Goal: Task Accomplishment & Management: Use online tool/utility

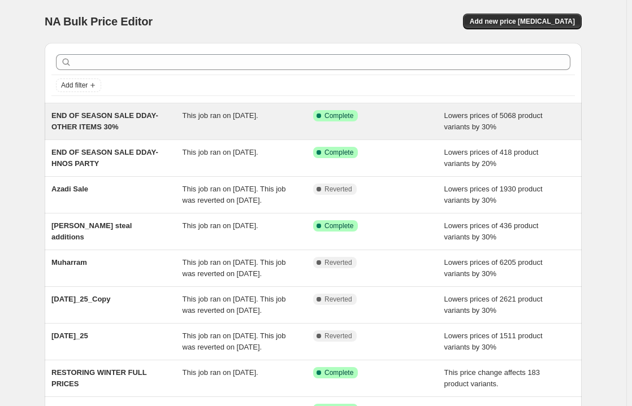
click at [117, 120] on div "END OF SEASON SALE DDAY-OTHER ITEMS 30%" at bounding box center [116, 121] width 131 height 23
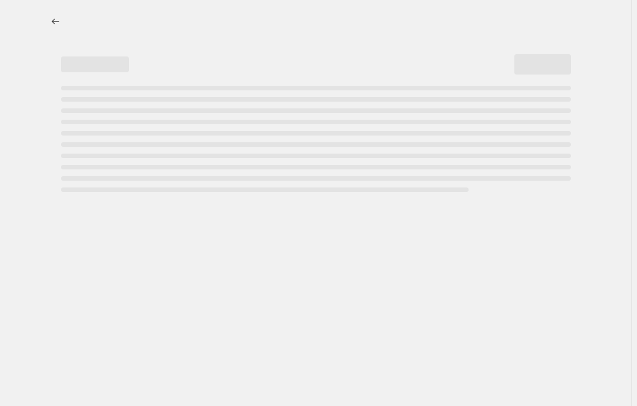
select select "percentage"
select select "not_equal"
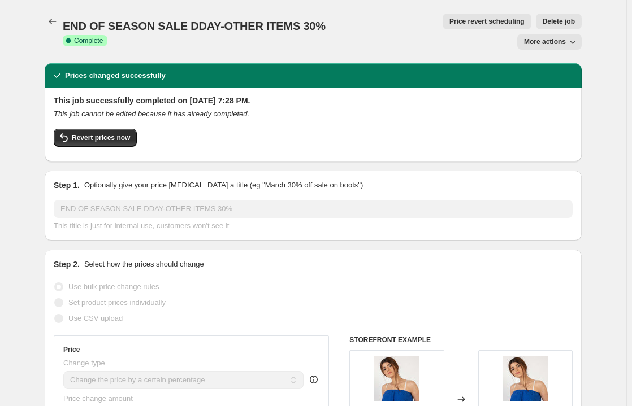
select select "product_type"
click at [103, 129] on button "Revert prices now" at bounding box center [95, 138] width 83 height 18
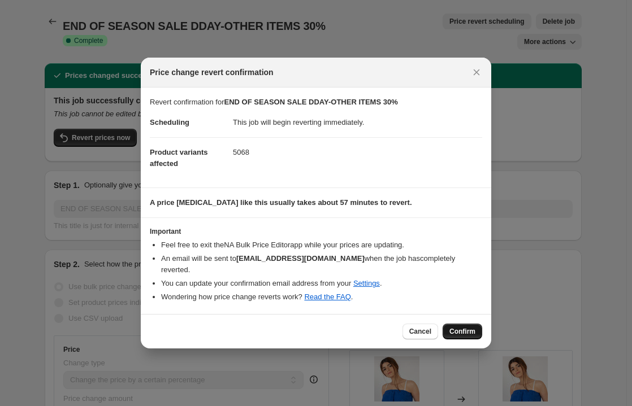
click at [458, 327] on span "Confirm" at bounding box center [462, 331] width 26 height 9
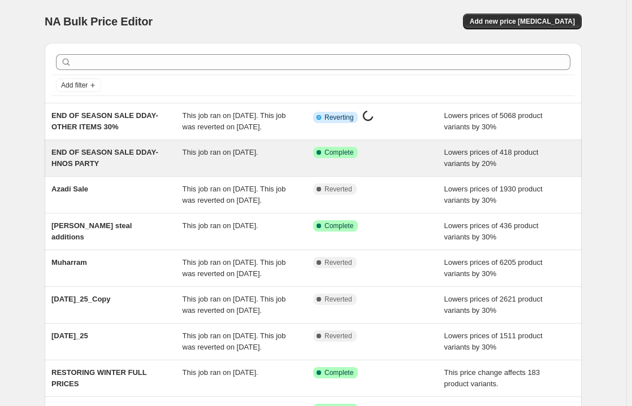
click at [114, 166] on span "END OF SEASON SALE DDAY-HNOS PARTY" at bounding box center [104, 158] width 107 height 20
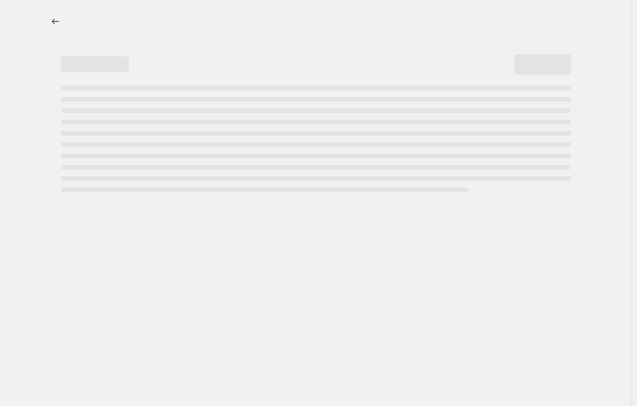
select select "percentage"
select select "product_type"
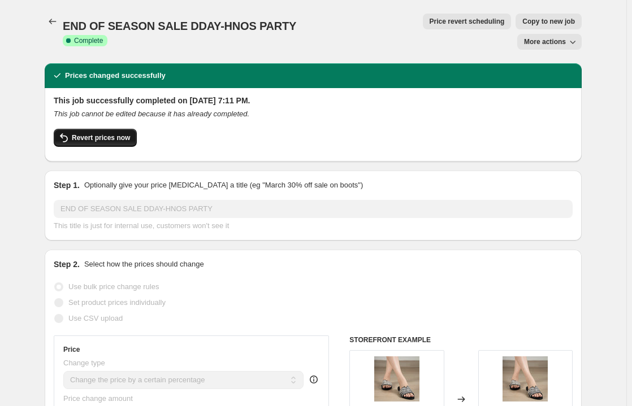
click at [119, 133] on span "Revert prices now" at bounding box center [101, 137] width 58 height 9
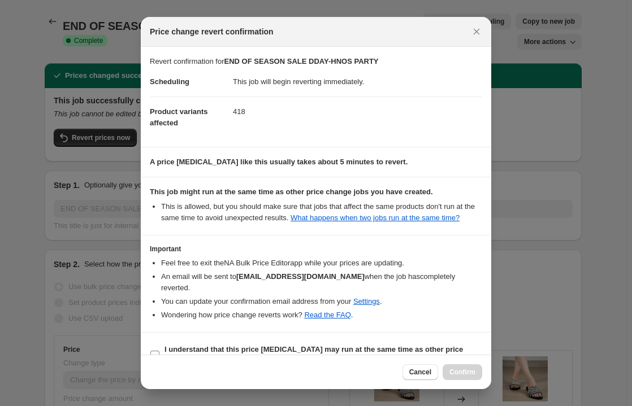
click at [156, 351] on input "I understand that this price [MEDICAL_DATA] may run at the same time as other p…" at bounding box center [154, 355] width 9 height 9
checkbox input "true"
click at [472, 372] on span "Confirm" at bounding box center [462, 372] width 26 height 9
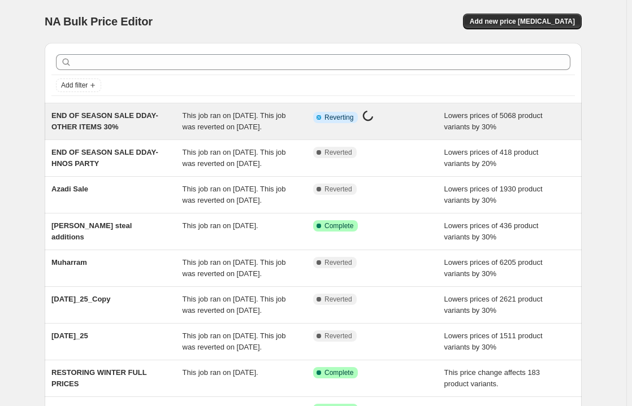
click at [235, 124] on span "This job ran on [DATE]. This job was reverted on [DATE]." at bounding box center [234, 121] width 103 height 20
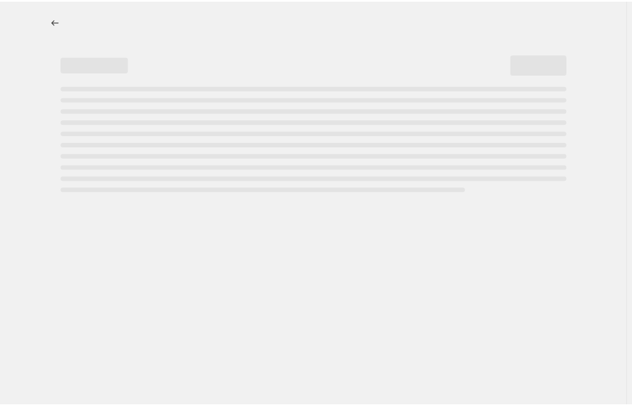
select select "percentage"
select select "product_type"
select select "not_equal"
select select "product_type"
select select "not_equal"
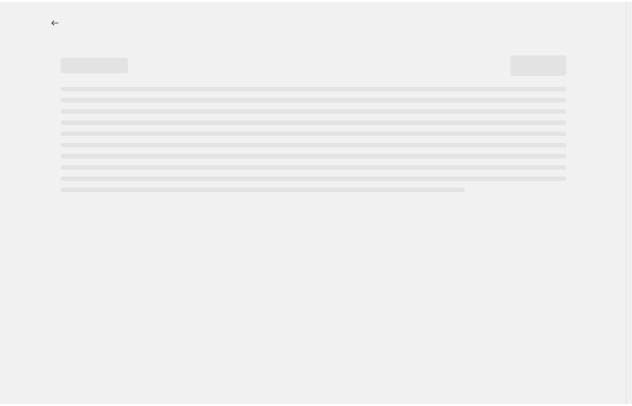
select select "product_type"
select select "not_equal"
select select "product_type"
select select "not_equal"
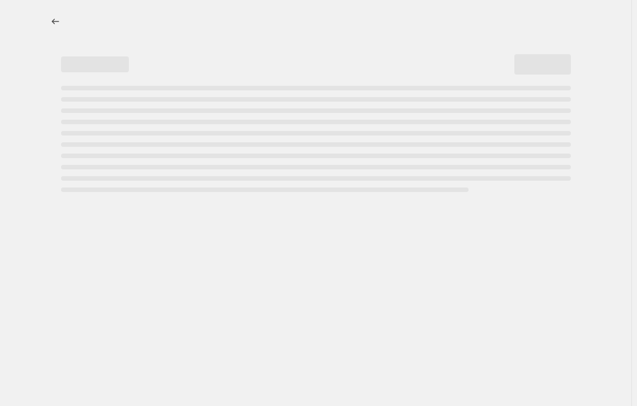
select select "percentage"
select select "product_type"
select select "not_equal"
select select "product_type"
select select "not_equal"
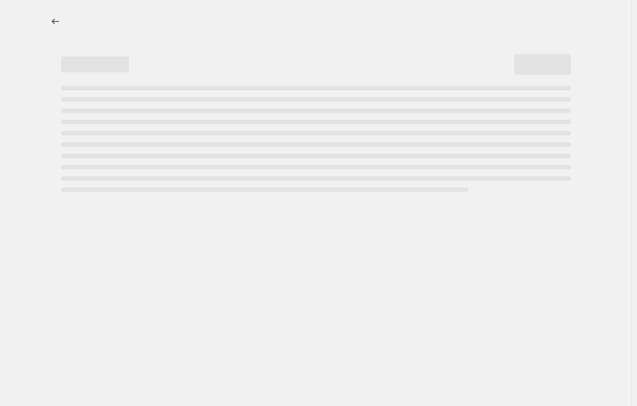
select select "product_type"
select select "not_equal"
select select "product_type"
select select "not_equal"
